Goal: Task Accomplishment & Management: Manage account settings

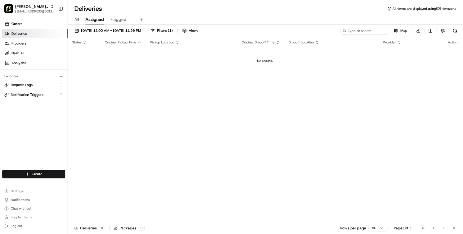
click at [170, 16] on div "All Assigned Flagged" at bounding box center [265, 19] width 395 height 9
click at [50, 8] on div "[PERSON_NAME] - Avondale" at bounding box center [34, 6] width 39 height 5
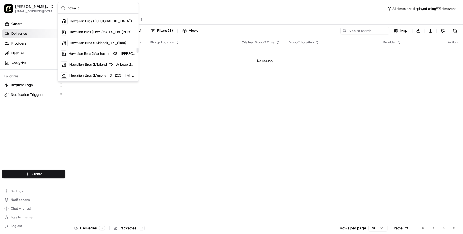
scroll to position [451, 0]
type input "hawaiia"
click at [104, 32] on span "Hawaiian Bros (Lubbock_TX_Slide)" at bounding box center [98, 32] width 56 height 5
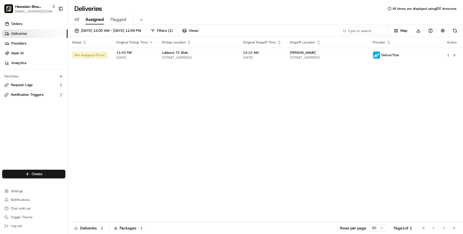
click at [76, 20] on span "All" at bounding box center [76, 19] width 5 height 7
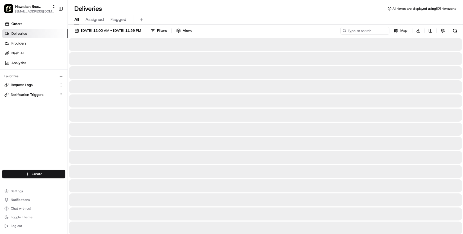
click at [98, 21] on span "Assigned" at bounding box center [94, 19] width 18 height 7
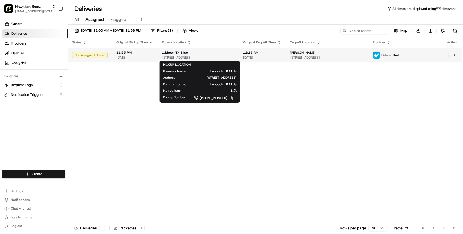
click at [234, 59] on span "[STREET_ADDRESS]" at bounding box center [198, 57] width 72 height 4
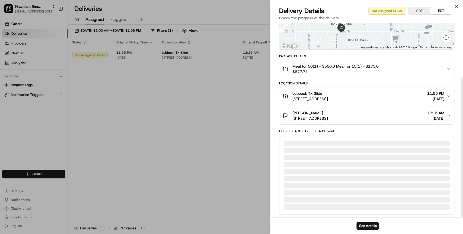
scroll to position [26, 0]
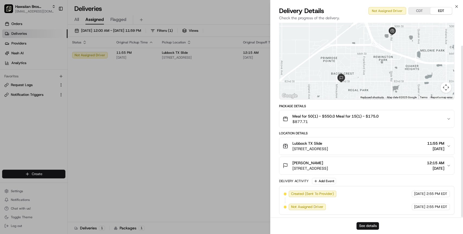
click at [365, 222] on button "See details" at bounding box center [367, 226] width 22 height 8
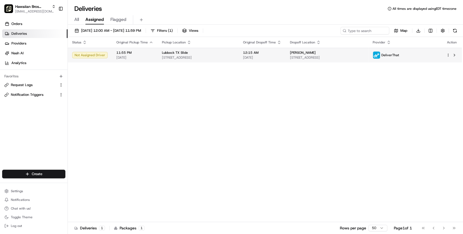
click at [234, 53] on div "Lubbock TX Slide" at bounding box center [198, 52] width 72 height 4
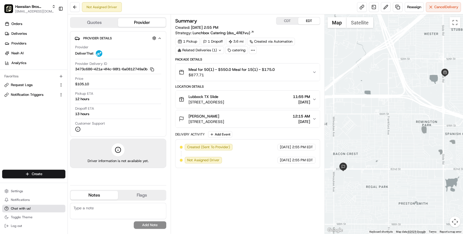
click at [20, 209] on span "Chat with us!" at bounding box center [21, 208] width 20 height 4
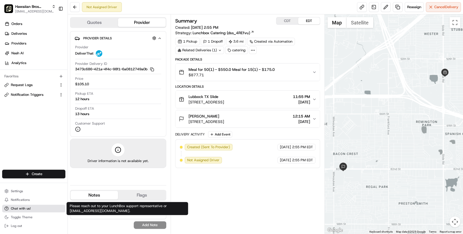
click at [39, 206] on button "Chat with us!" at bounding box center [33, 208] width 63 height 8
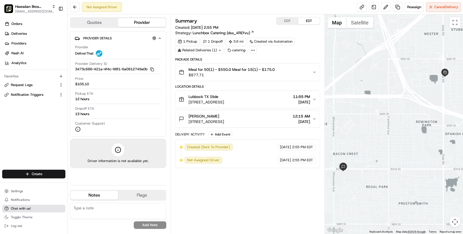
click at [39, 206] on button "Chat with us!" at bounding box center [33, 208] width 63 height 8
click at [271, 100] on div "Lubbock TX Slide 5501 Slide Rd, Lubbock, TX 79414, USA 11:55 PM 08/15/2025" at bounding box center [245, 99] width 133 height 11
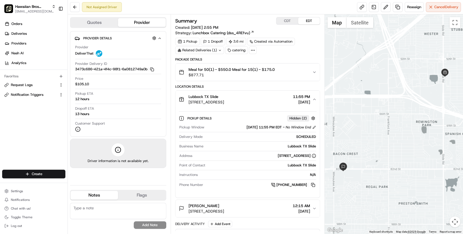
click at [271, 100] on div "Lubbock TX Slide 5501 Slide Rd, Lubbock, TX 79414, USA 11:55 PM 08/15/2025" at bounding box center [245, 99] width 133 height 11
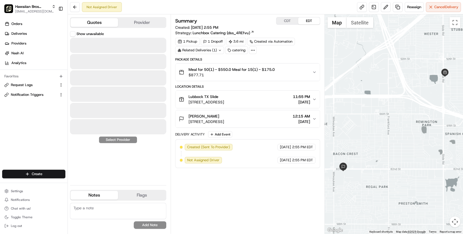
click at [105, 20] on button "Quotes" at bounding box center [93, 22] width 47 height 9
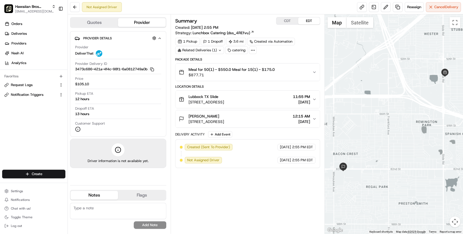
click at [129, 22] on button "Provider" at bounding box center [141, 22] width 47 height 9
click at [72, 8] on button at bounding box center [75, 7] width 10 height 10
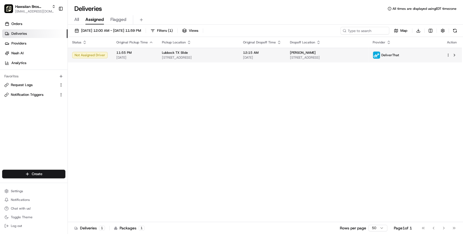
click at [275, 52] on span "12:15 AM" at bounding box center [262, 52] width 38 height 4
click at [234, 59] on span "[STREET_ADDRESS]" at bounding box center [198, 57] width 72 height 4
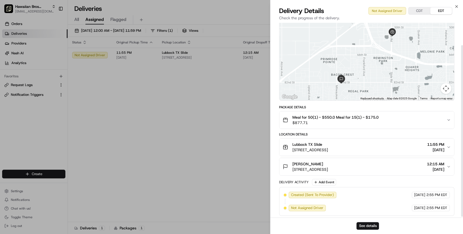
scroll to position [26, 0]
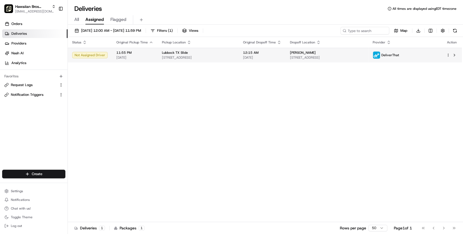
click at [234, 58] on span "[STREET_ADDRESS]" at bounding box center [198, 57] width 72 height 4
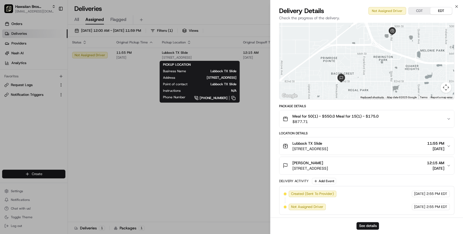
click at [396, 162] on div "Eric Lamascus 6305 82nd St, Lubbock, TX 79424, USA 12:15 AM 08/16/2025" at bounding box center [364, 165] width 164 height 11
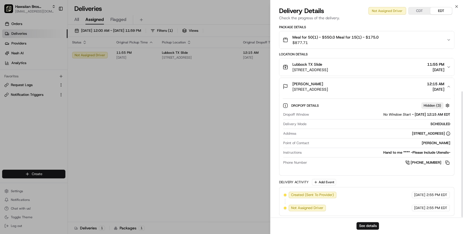
scroll to position [105, 0]
